Goal: Information Seeking & Learning: Check status

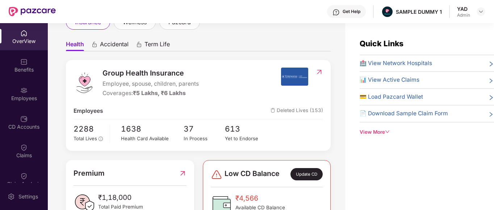
scroll to position [56, 0]
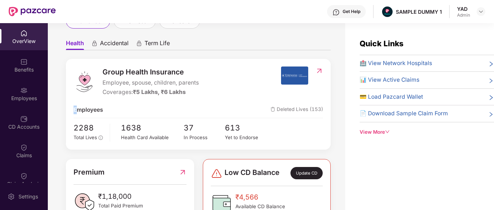
drag, startPoint x: 79, startPoint y: 108, endPoint x: 46, endPoint y: 111, distance: 32.8
click at [46, 111] on div "OverView Benefits Employees CD Accounts Claims Claim Analysis Stepathon New Cha…" at bounding box center [247, 116] width 494 height 187
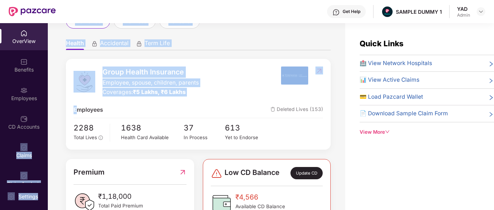
click at [58, 107] on div "Welcome back, YAD! Here is what’s going on with your team at Pazcare insurance …" at bounding box center [196, 121] width 297 height 196
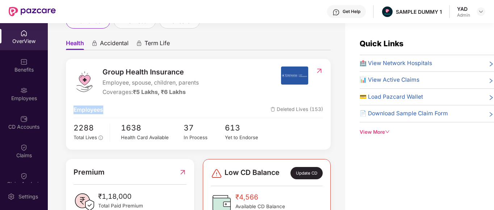
click at [58, 107] on div "Welcome back, YAD! Here is what’s going on with your team at Pazcare insurance …" at bounding box center [196, 121] width 297 height 196
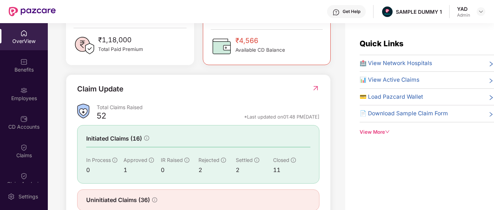
scroll to position [218, 0]
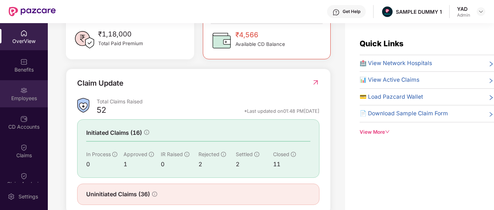
click at [13, 94] on div "Employees" at bounding box center [24, 93] width 48 height 27
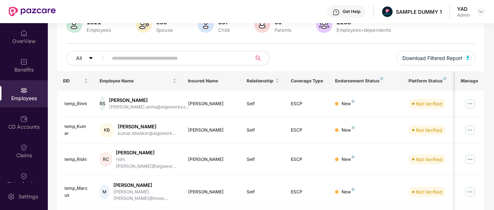
scroll to position [0, 0]
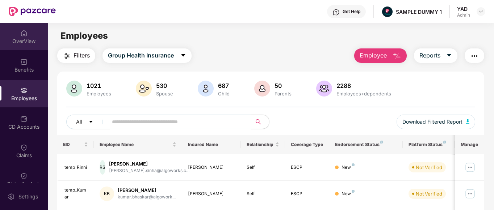
click at [22, 40] on div "OverView" at bounding box center [24, 41] width 48 height 7
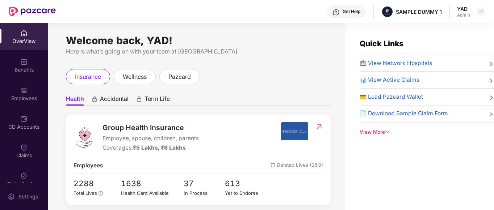
click at [336, 93] on div "Welcome back, YAD! Here is what’s going on with your team at Pazcare insurance …" at bounding box center [196, 121] width 297 height 196
click at [8, 96] on div "Employees" at bounding box center [24, 98] width 48 height 7
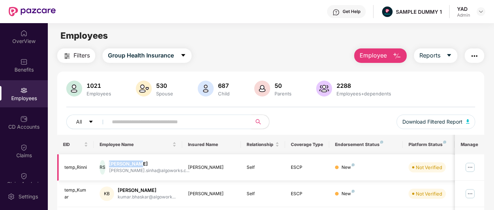
drag, startPoint x: 115, startPoint y: 161, endPoint x: 152, endPoint y: 163, distance: 37.3
click at [152, 163] on div "RS [PERSON_NAME]..." at bounding box center [138, 167] width 77 height 14
click at [152, 163] on div "[PERSON_NAME]" at bounding box center [149, 164] width 80 height 7
drag, startPoint x: 118, startPoint y: 162, endPoint x: 154, endPoint y: 163, distance: 35.9
click at [154, 163] on div "[PERSON_NAME]" at bounding box center [149, 164] width 80 height 7
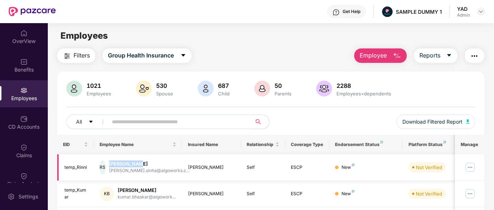
click at [154, 163] on div "[PERSON_NAME]" at bounding box center [149, 164] width 80 height 7
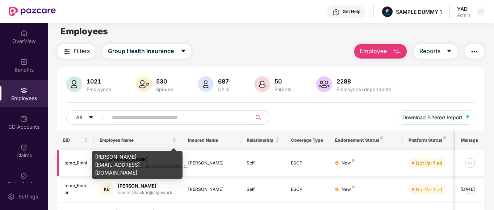
scroll to position [2, 0]
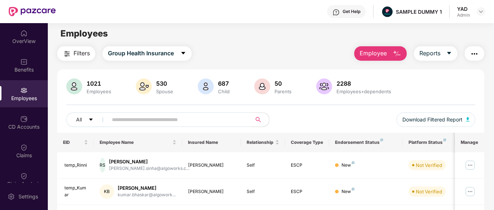
click at [474, 54] on img "button" at bounding box center [474, 54] width 9 height 9
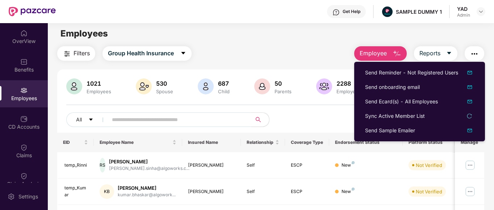
click at [310, 55] on div "Filters Group Health Insurance Employee Reports" at bounding box center [270, 53] width 427 height 14
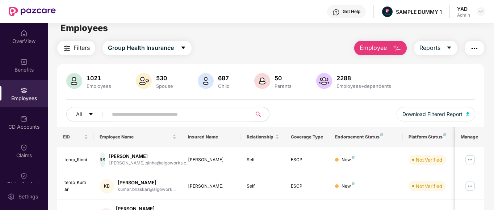
scroll to position [0, 0]
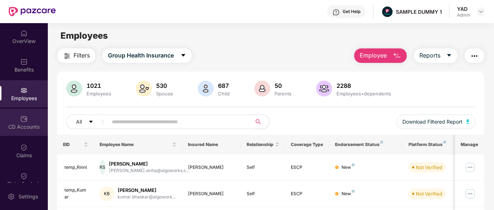
click at [28, 122] on div "CD Accounts" at bounding box center [24, 122] width 48 height 27
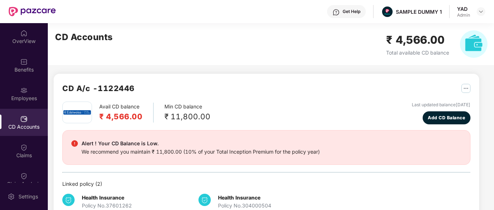
scroll to position [14, 0]
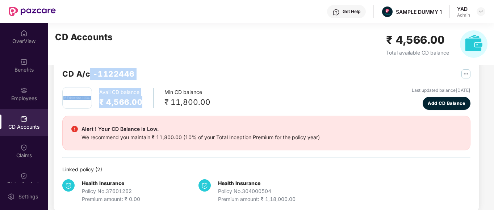
drag, startPoint x: 89, startPoint y: 87, endPoint x: 144, endPoint y: 97, distance: 56.0
click at [144, 97] on div "CD A/c - 1122446 Avail CD balance ₹ 4,566.00 Min CD balance ₹ 11,800.00 Last up…" at bounding box center [266, 135] width 408 height 135
click at [144, 103] on div "Avail CD balance ₹ 4,566.00" at bounding box center [126, 98] width 54 height 20
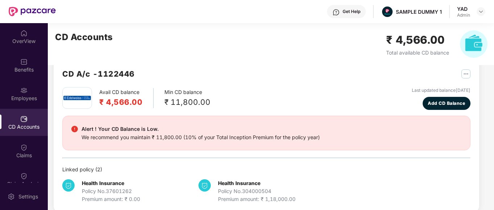
click at [161, 97] on div "Avail CD balance ₹ 4,566.00 Min CD balance ₹ 11,800.00" at bounding box center [136, 98] width 148 height 22
drag, startPoint x: 161, startPoint y: 97, endPoint x: 204, endPoint y: 98, distance: 43.1
click at [204, 98] on div "Avail CD balance ₹ 4,566.00 Min CD balance ₹ 11,800.00" at bounding box center [136, 98] width 148 height 22
click at [232, 103] on div "Avail CD balance ₹ 4,566.00 Min CD balance ₹ 11,800.00 Last updated balance [DA…" at bounding box center [266, 98] width 408 height 23
drag, startPoint x: 185, startPoint y: 135, endPoint x: 311, endPoint y: 137, distance: 125.7
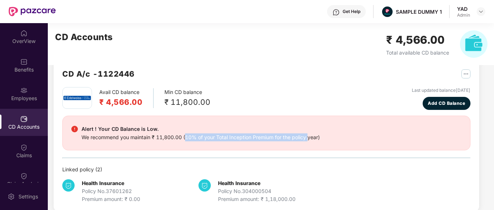
click at [311, 137] on div "We recommend you maintain ₹ 11,800.00 (10% of your Total Inception Premium for …" at bounding box center [200, 138] width 238 height 8
click at [325, 142] on div "Alert ! Your CD Balance is Low. We recommend you maintain ₹ 11,800.00 (10% of y…" at bounding box center [266, 133] width 408 height 35
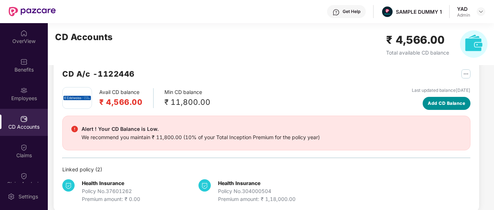
click at [450, 107] on span "Add CD Balance" at bounding box center [446, 103] width 37 height 7
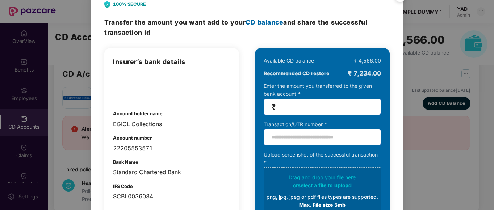
scroll to position [18, 0]
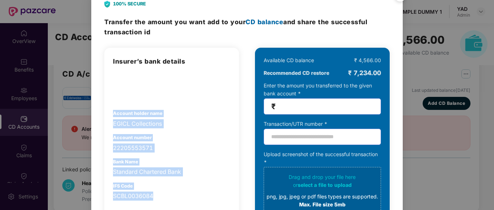
drag, startPoint x: 111, startPoint y: 112, endPoint x: 201, endPoint y: 195, distance: 122.3
click at [201, 195] on div "Insurer’s bank details Account holder name EGICL Collections Account number 222…" at bounding box center [171, 164] width 135 height 232
click at [200, 132] on div "Insurer’s bank details Account holder name EGICL Collections Account number 222…" at bounding box center [171, 129] width 117 height 145
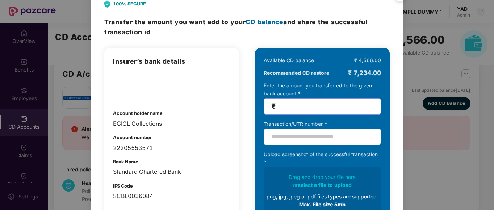
scroll to position [34, 0]
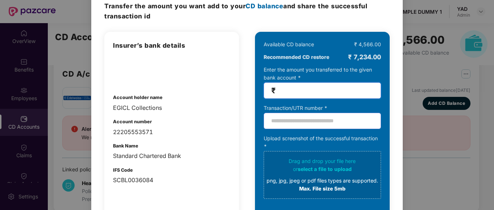
click at [291, 93] on input "number" at bounding box center [325, 91] width 96 height 8
type input "*****"
click at [156, 150] on div "Bank Name Standard Chartered Bank" at bounding box center [171, 152] width 117 height 18
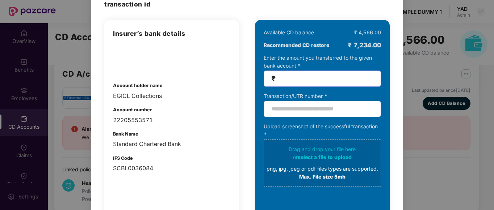
scroll to position [0, 0]
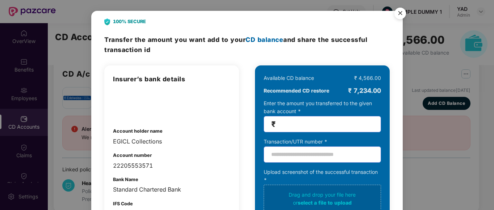
click at [397, 14] on img "Close" at bounding box center [400, 14] width 20 height 20
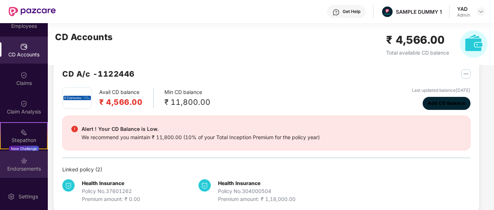
scroll to position [126, 0]
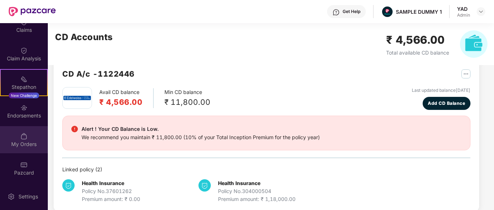
click at [17, 141] on div "My Orders" at bounding box center [24, 144] width 48 height 7
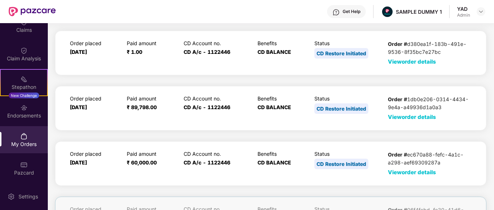
scroll to position [23, 0]
drag, startPoint x: 390, startPoint y: 116, endPoint x: 412, endPoint y: 118, distance: 21.6
click at [412, 118] on span "View order details" at bounding box center [412, 116] width 48 height 7
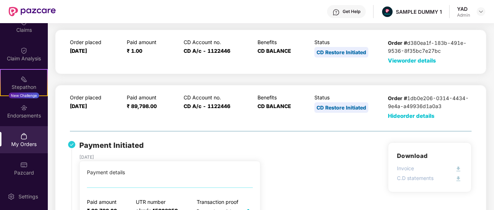
scroll to position [24, 0]
click at [411, 115] on span "Hide order details" at bounding box center [411, 116] width 47 height 7
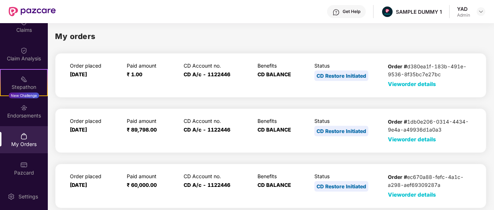
scroll to position [83, 0]
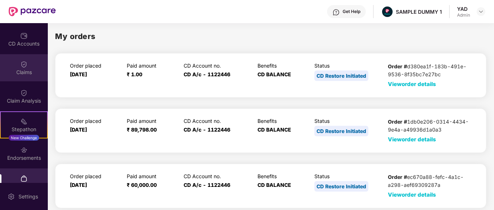
click at [27, 62] on div "Claims" at bounding box center [24, 67] width 48 height 27
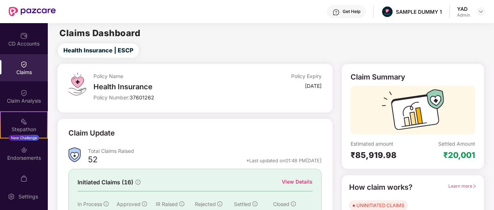
drag, startPoint x: 220, startPoint y: 113, endPoint x: 191, endPoint y: 108, distance: 28.9
click at [191, 108] on div "Policy Name Health Insurance Policy Number: 37601262 Policy Expiry [DATE]" at bounding box center [194, 88] width 275 height 49
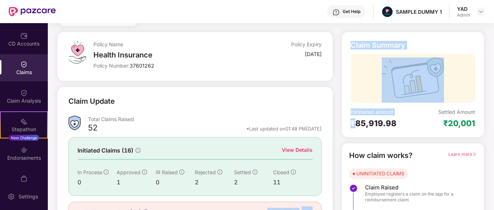
scroll to position [72, 0]
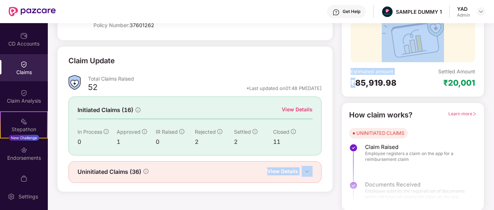
drag, startPoint x: 355, startPoint y: 125, endPoint x: 266, endPoint y: 227, distance: 135.6
click at [266, 210] on html "Get Help SAMPLE DUMMY 1 YAD Admin OverView Benefits Employees CD Accounts Claim…" at bounding box center [247, 105] width 494 height 210
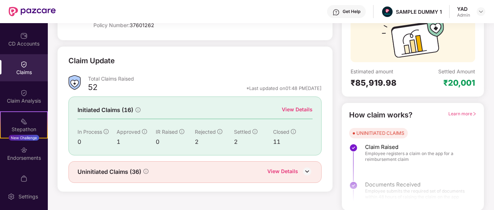
click at [415, 85] on div "Settled Amount ₹20,001" at bounding box center [444, 78] width 62 height 20
click at [291, 111] on div "View Details" at bounding box center [297, 110] width 31 height 8
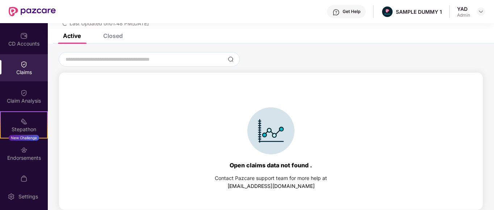
scroll to position [31, 0]
click at [115, 36] on div "Closed" at bounding box center [113, 35] width 20 height 7
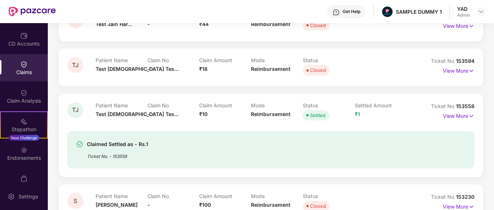
scroll to position [101, 0]
click at [467, 115] on p "View More" at bounding box center [459, 115] width 32 height 10
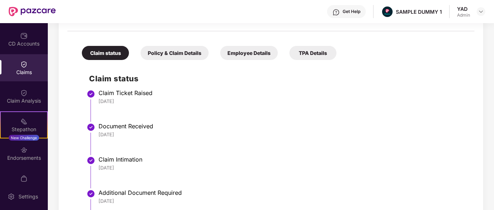
scroll to position [234, 0]
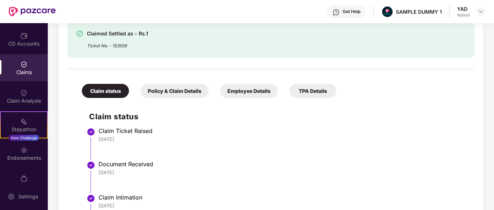
click at [159, 88] on div "Policy & Claim Details" at bounding box center [175, 91] width 68 height 14
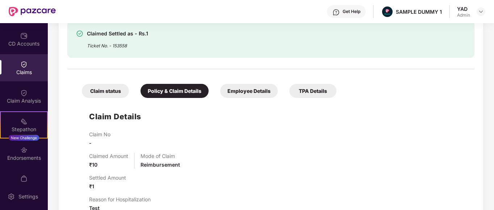
click at [251, 96] on div "Employee Details" at bounding box center [249, 91] width 58 height 14
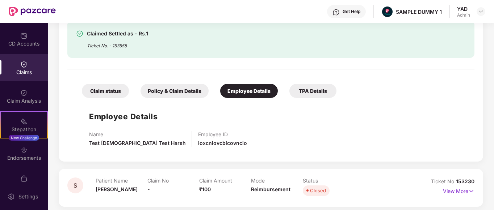
click at [317, 92] on div "TPA Details" at bounding box center [312, 91] width 47 height 14
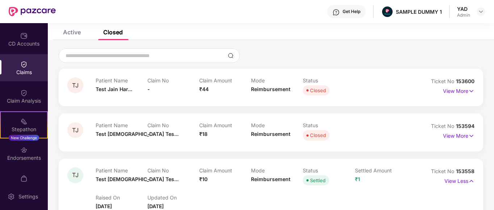
scroll to position [0, 0]
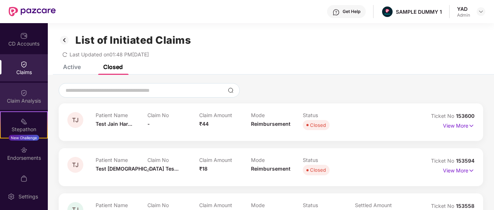
click at [11, 93] on div "Claim Analysis" at bounding box center [24, 96] width 48 height 27
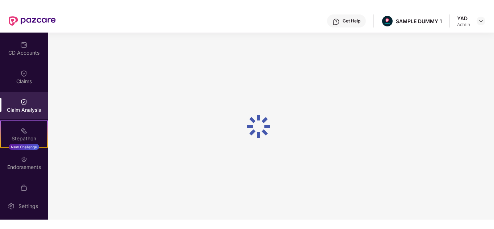
scroll to position [84, 0]
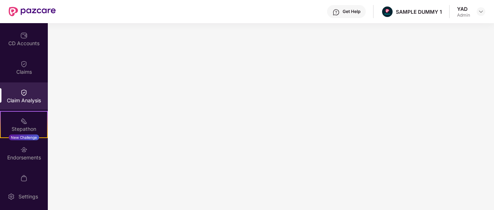
click at [340, 11] on img at bounding box center [335, 12] width 7 height 7
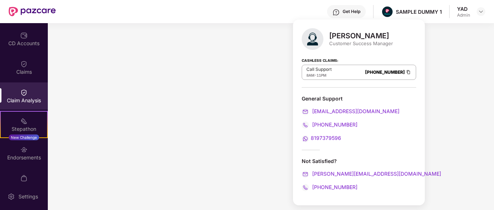
click at [340, 11] on div "Get Help" at bounding box center [346, 11] width 39 height 13
